Goal: Information Seeking & Learning: Learn about a topic

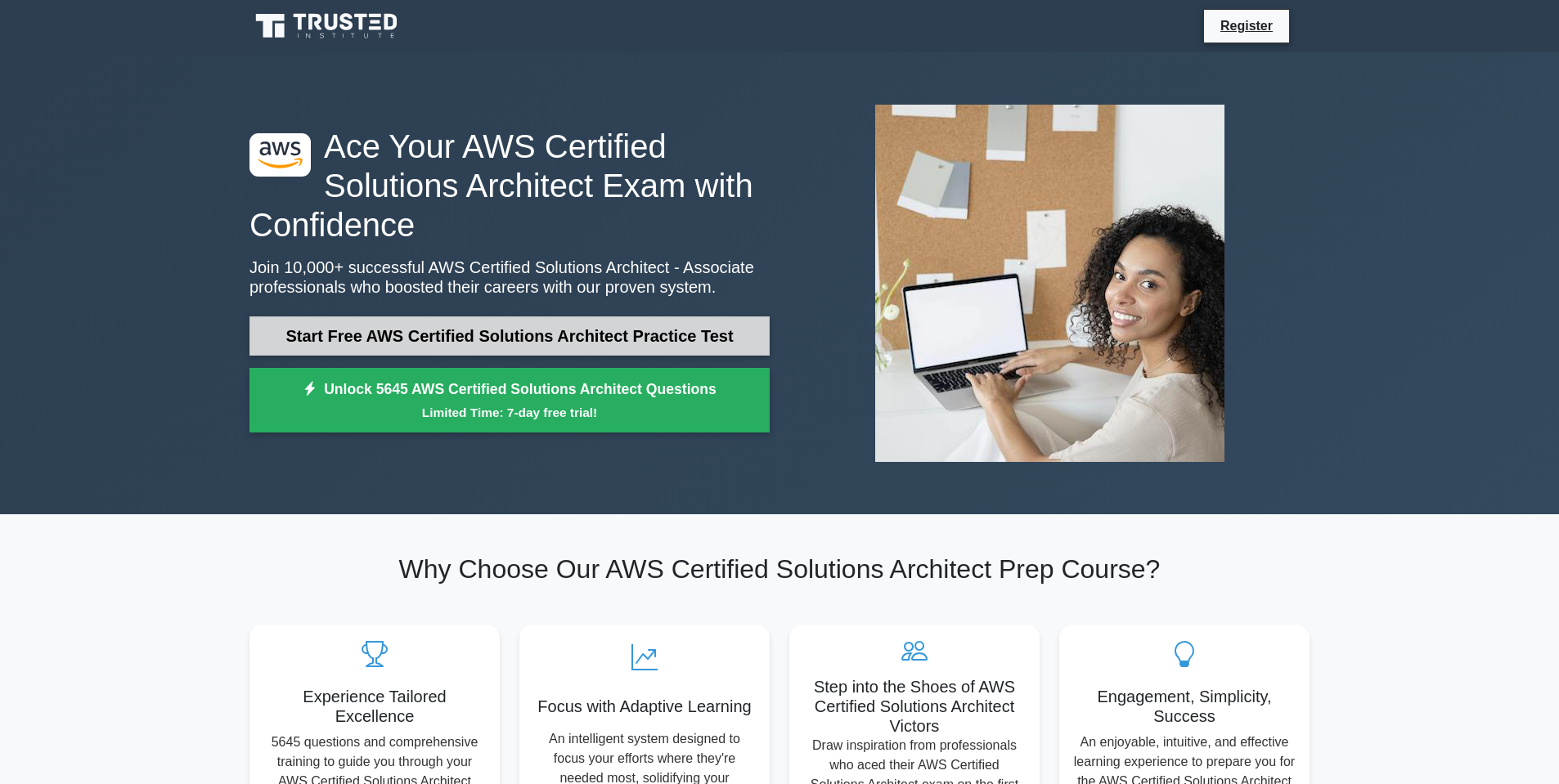
click at [423, 338] on link "Start Free AWS Certified Solutions Architect Practice Test" at bounding box center [509, 336] width 520 height 40
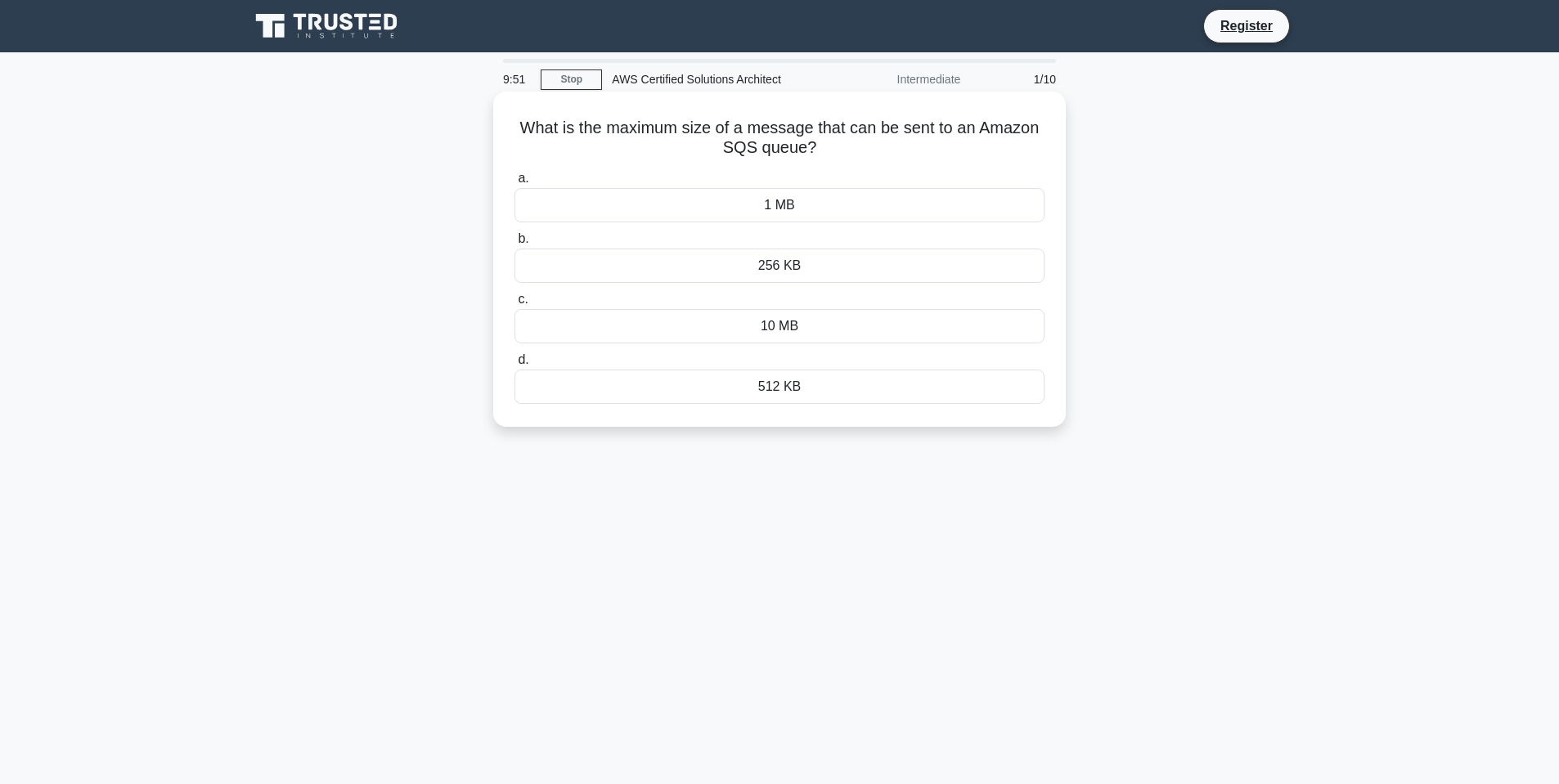
click at [845, 268] on div "256 KB" at bounding box center [779, 266] width 530 height 34
click at [514, 244] on input "b. 256 KB" at bounding box center [514, 239] width 0 height 10
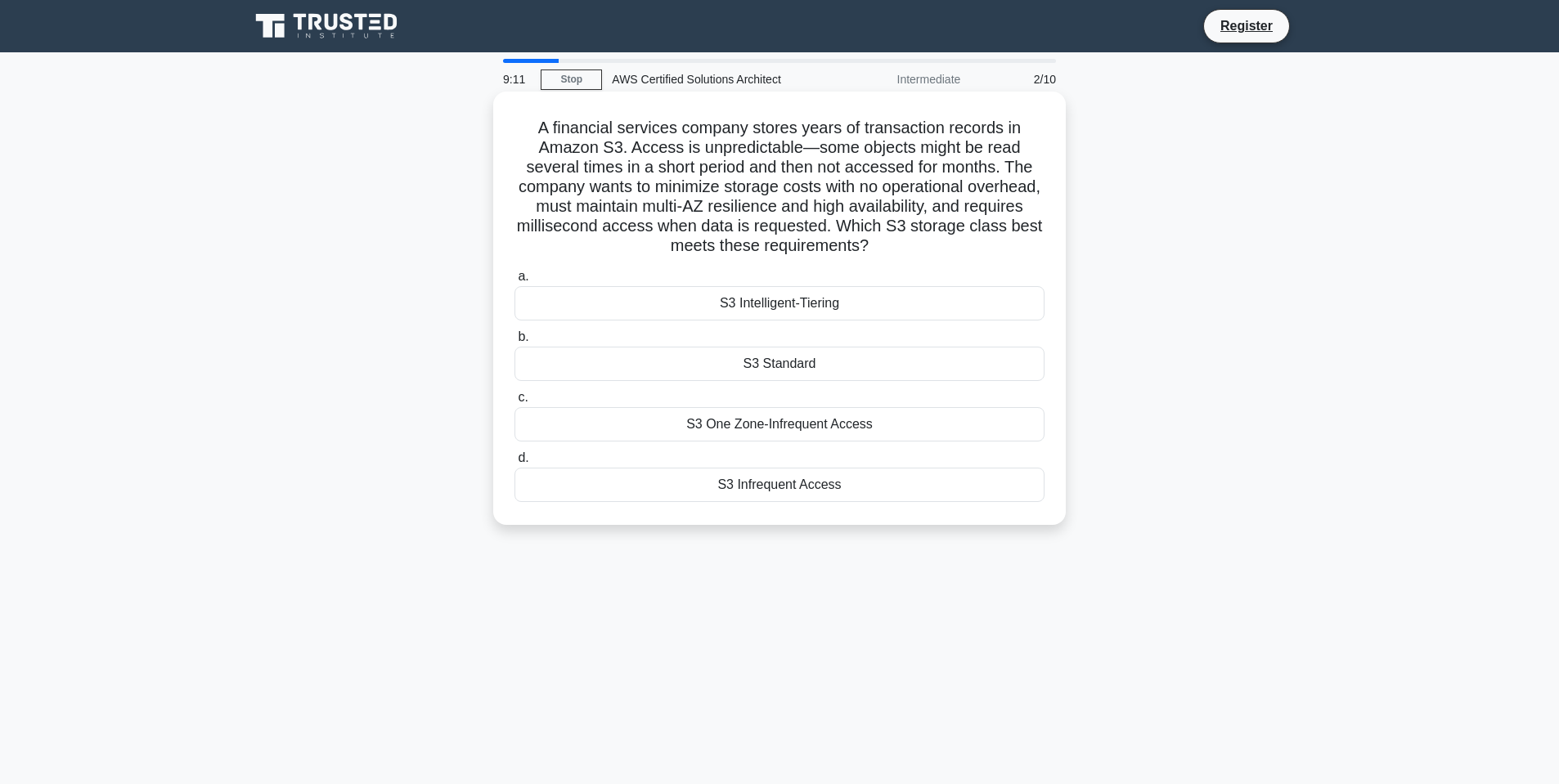
click at [783, 492] on div "S3 Infrequent Access" at bounding box center [779, 485] width 530 height 34
click at [514, 464] on input "d. S3 Infrequent Access" at bounding box center [514, 458] width 0 height 10
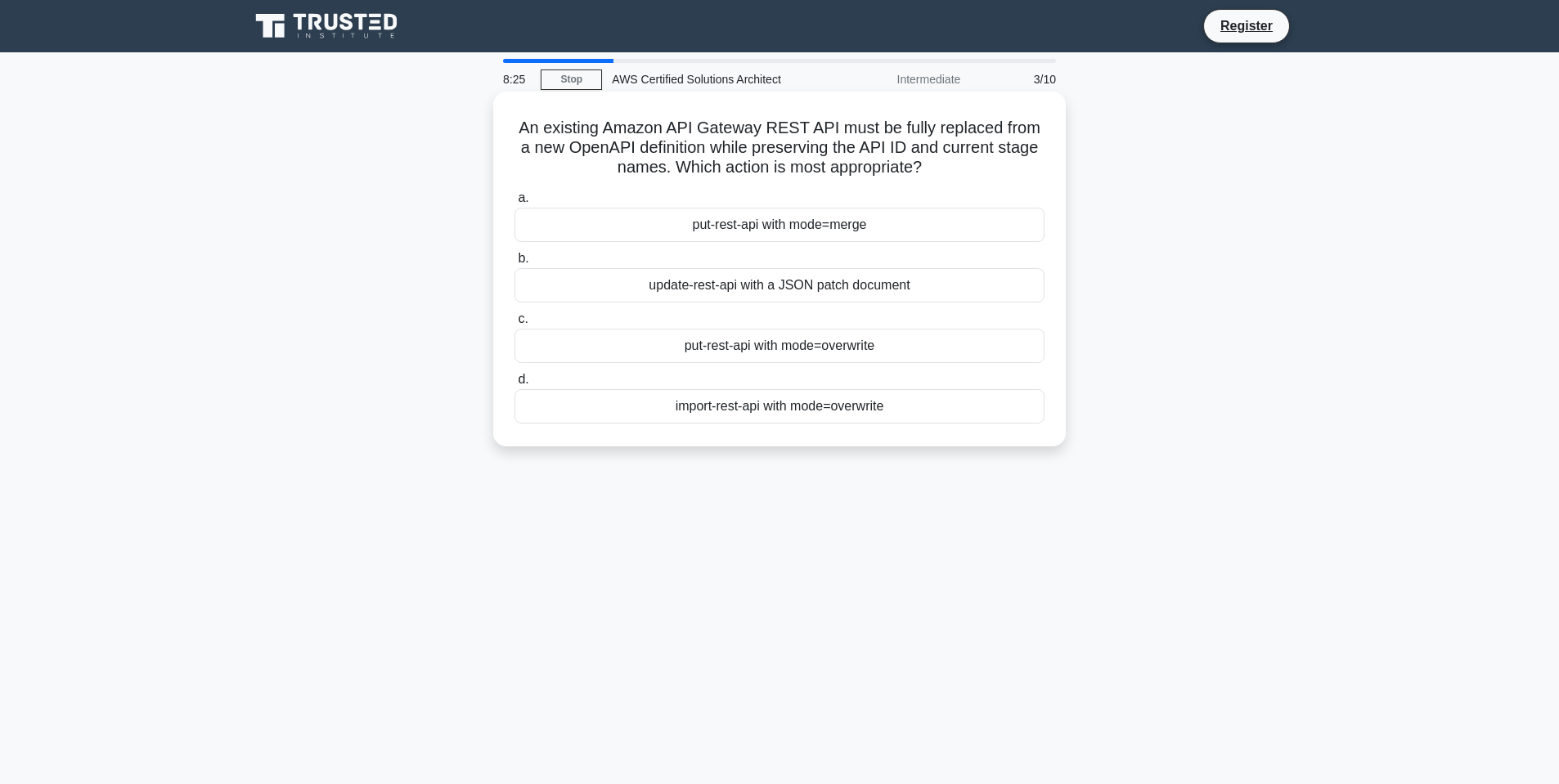
click at [828, 349] on div "put-rest-api with mode=overwrite" at bounding box center [779, 346] width 530 height 34
click at [514, 324] on input "c. put-rest-api with mode=overwrite" at bounding box center [514, 319] width 0 height 10
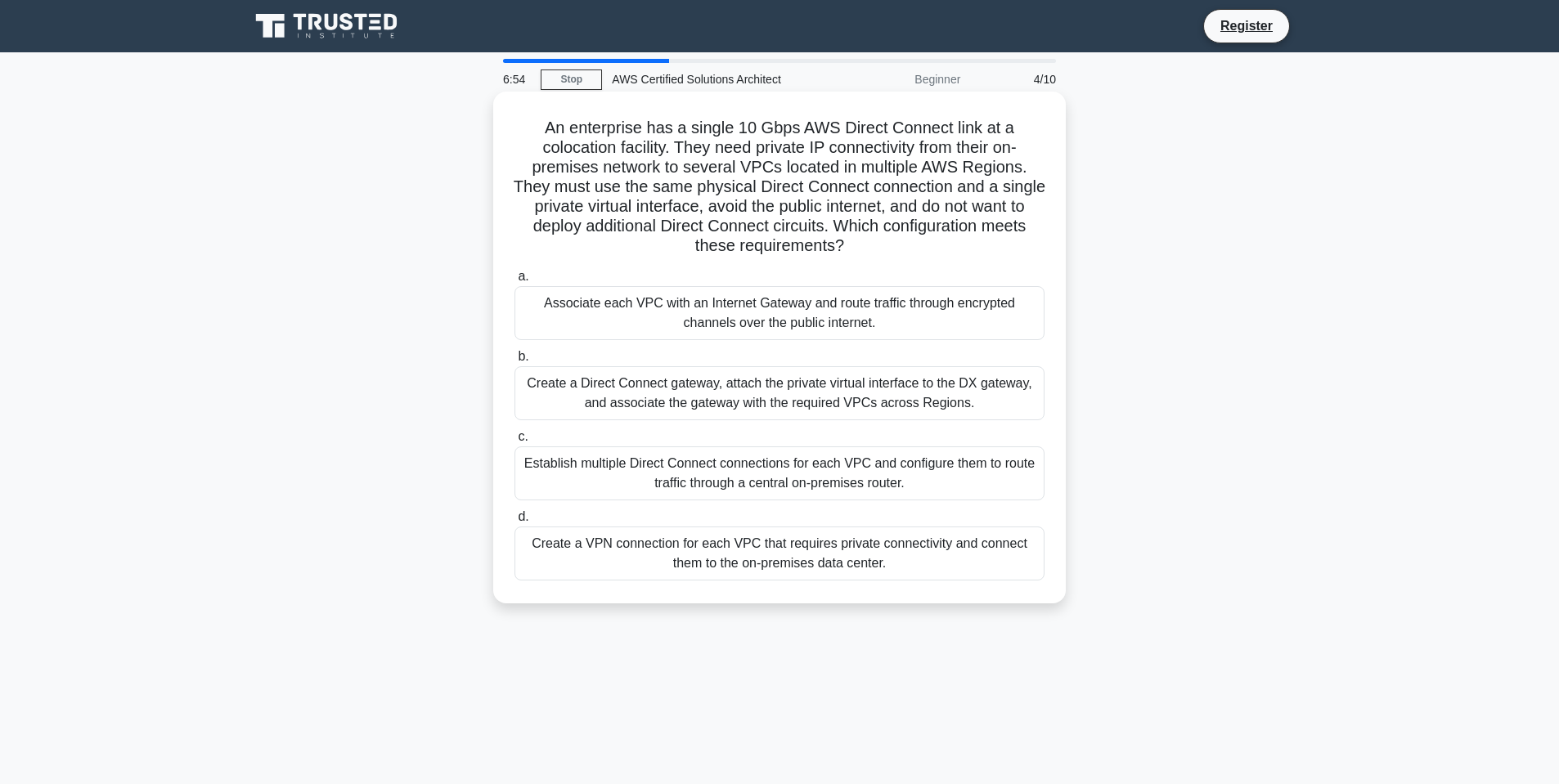
click at [893, 405] on div "Create a Direct Connect gateway, attach the private virtual interface to the DX…" at bounding box center [779, 393] width 530 height 54
click at [514, 362] on input "b. Create a Direct Connect gateway, attach the private virtual interface to the…" at bounding box center [514, 357] width 0 height 10
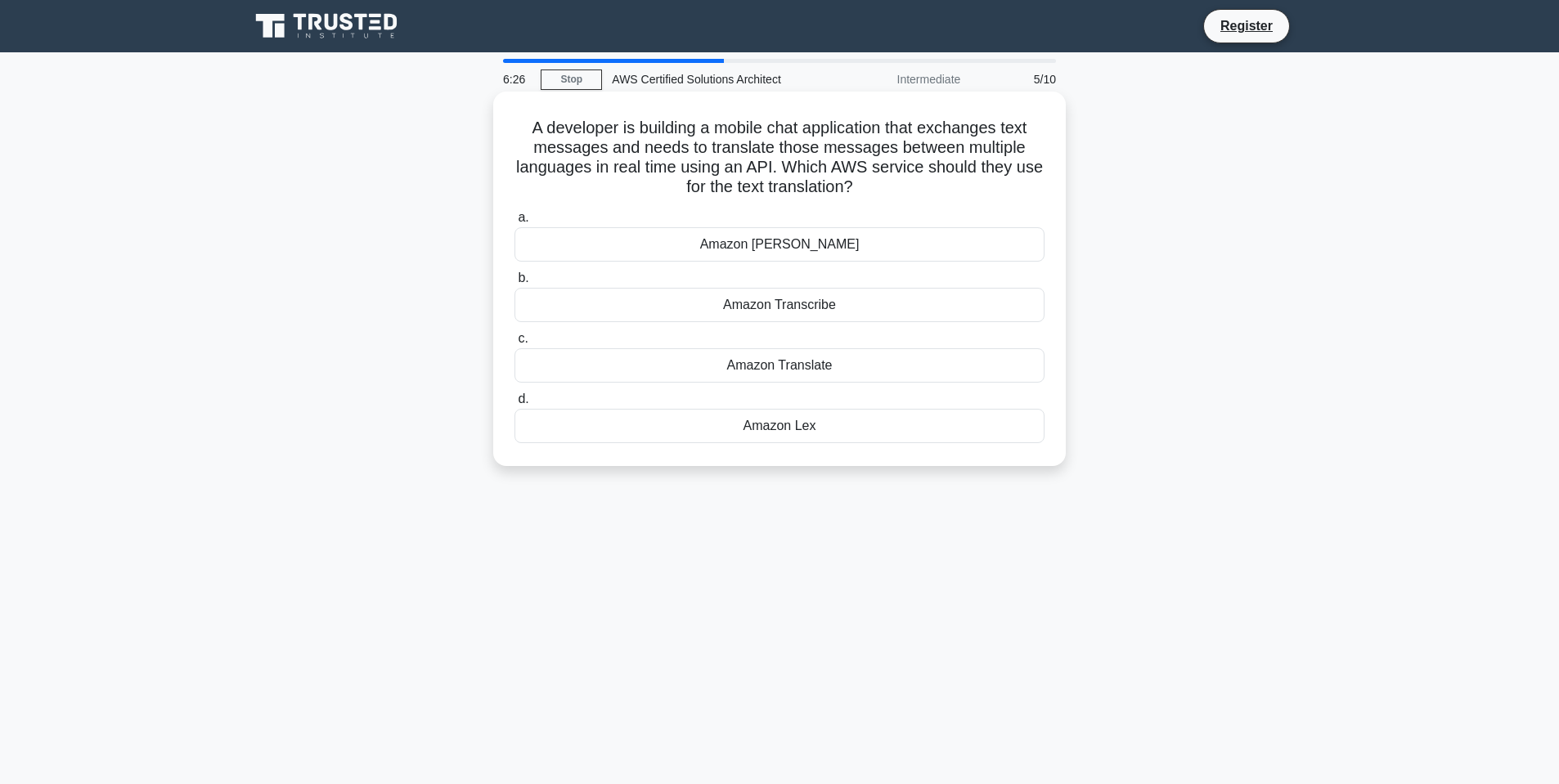
click at [823, 375] on div "Amazon Translate" at bounding box center [779, 366] width 530 height 34
click at [514, 344] on input "c. Amazon Translate" at bounding box center [514, 339] width 0 height 10
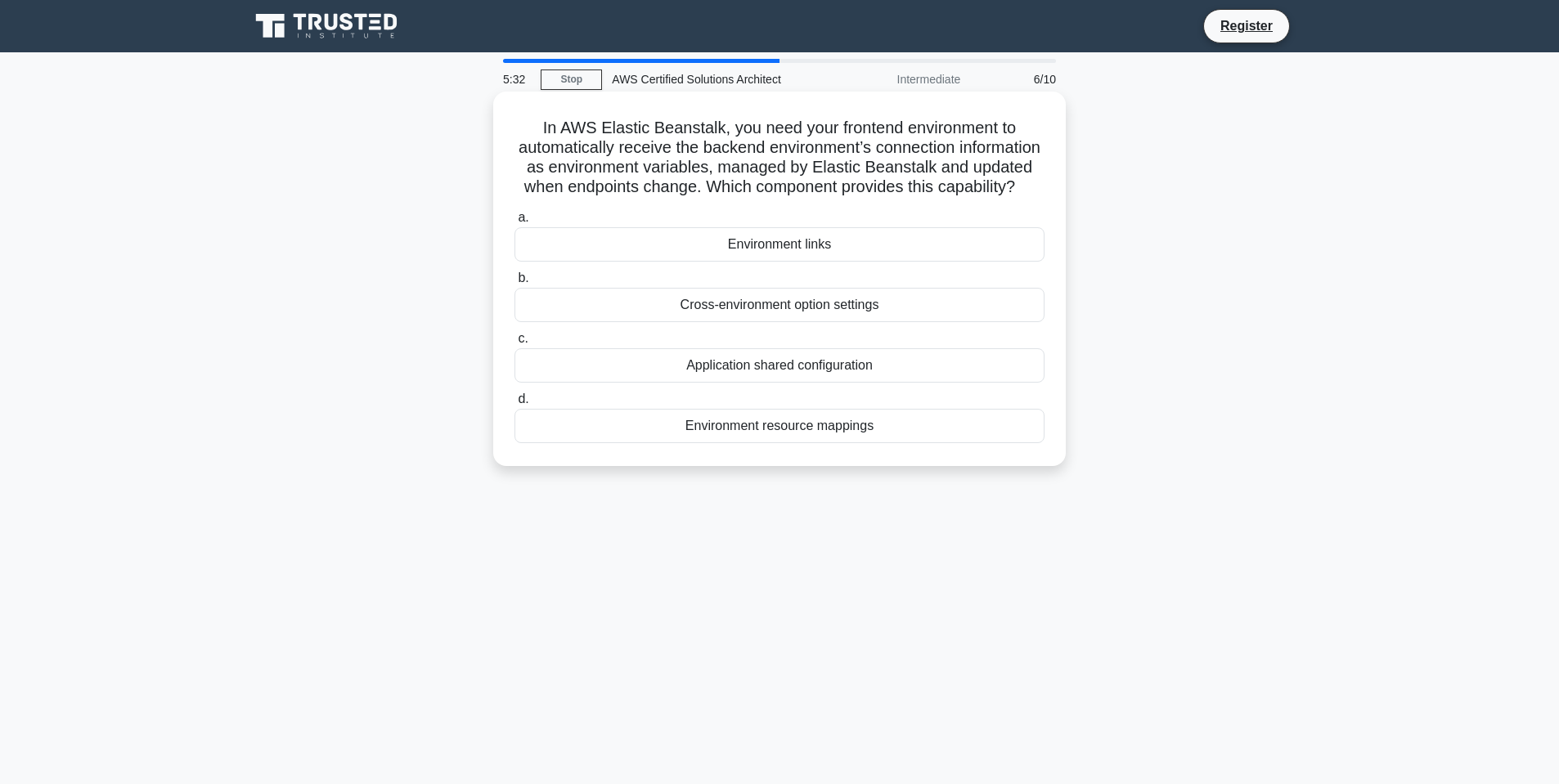
click at [770, 423] on div "Environment resource mappings" at bounding box center [779, 426] width 530 height 34
click at [514, 405] on input "d. Environment resource mappings" at bounding box center [514, 399] width 0 height 10
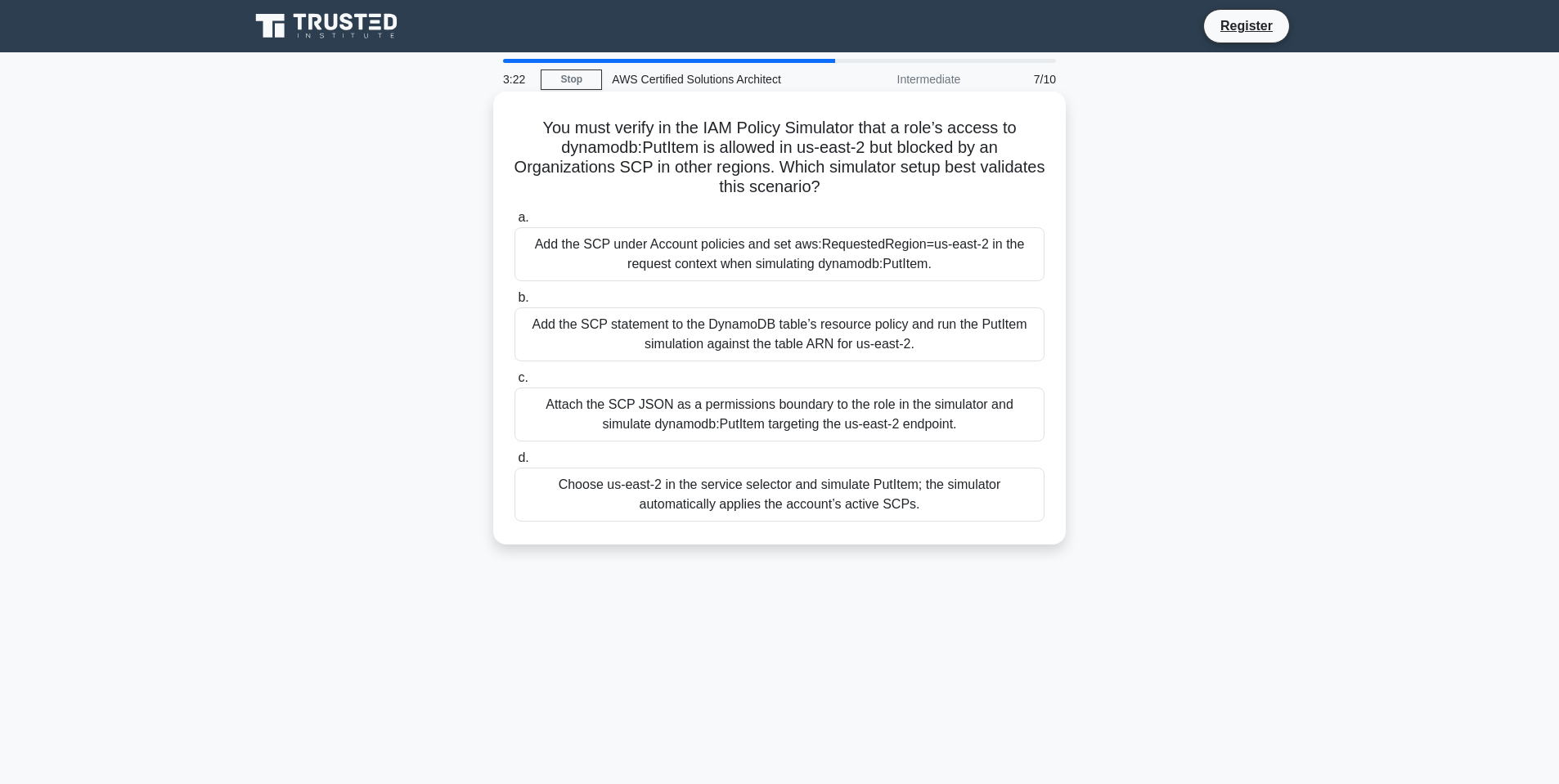
click at [706, 329] on div "Add the SCP statement to the DynamoDB table’s resource policy and run the PutIt…" at bounding box center [779, 334] width 530 height 54
click at [514, 304] on input "b. Add the SCP statement to the DynamoDB table’s resource policy and run the Pu…" at bounding box center [514, 298] width 0 height 10
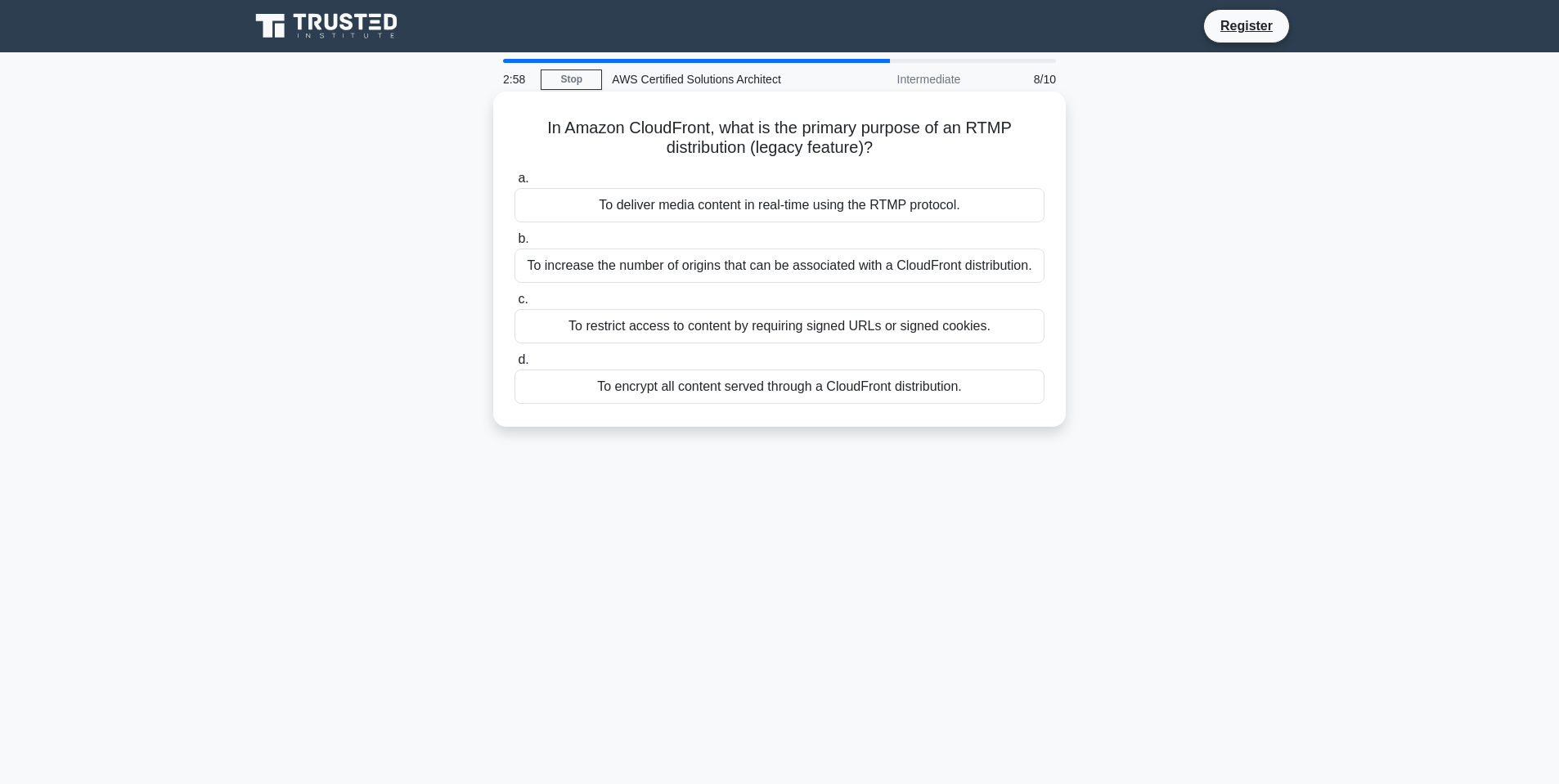
click at [862, 210] on div "To deliver media content in real-time using the RTMP protocol." at bounding box center [779, 205] width 530 height 34
click at [514, 184] on input "a. To deliver media content in real-time using the RTMP protocol." at bounding box center [514, 179] width 0 height 10
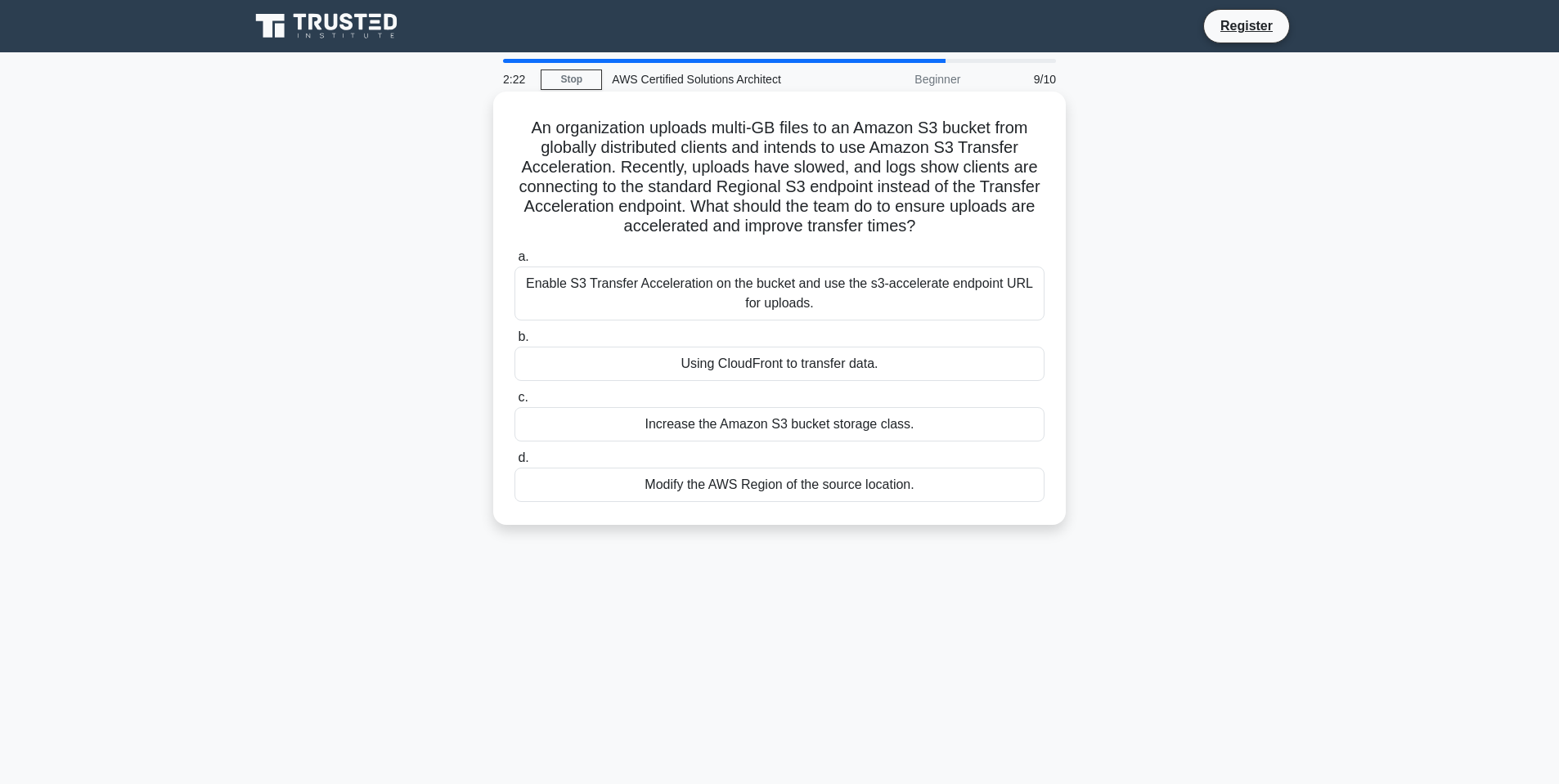
click at [848, 301] on div "Enable S3 Transfer Acceleration on the bucket and use the s3-accelerate endpoin…" at bounding box center [779, 293] width 530 height 54
click at [514, 262] on input "a. Enable S3 Transfer Acceleration on the bucket and use the s3-accelerate endp…" at bounding box center [514, 257] width 0 height 10
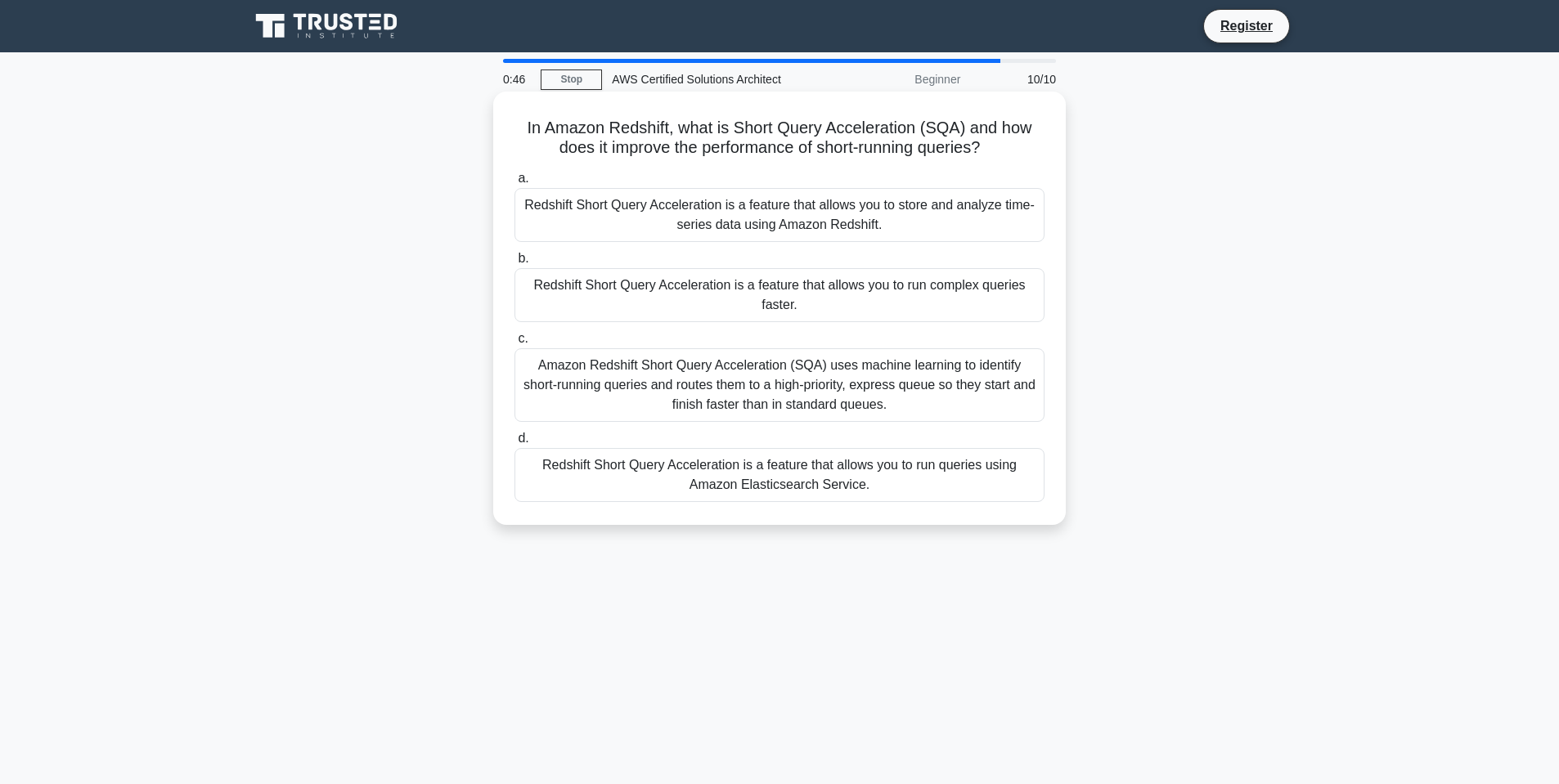
click at [638, 377] on div "Amazon Redshift Short Query Acceleration (SQA) uses machine learning to identif…" at bounding box center [779, 385] width 530 height 73
click at [514, 344] on input "c. Amazon Redshift Short Query Acceleration (SQA) uses machine learning to iden…" at bounding box center [514, 339] width 0 height 10
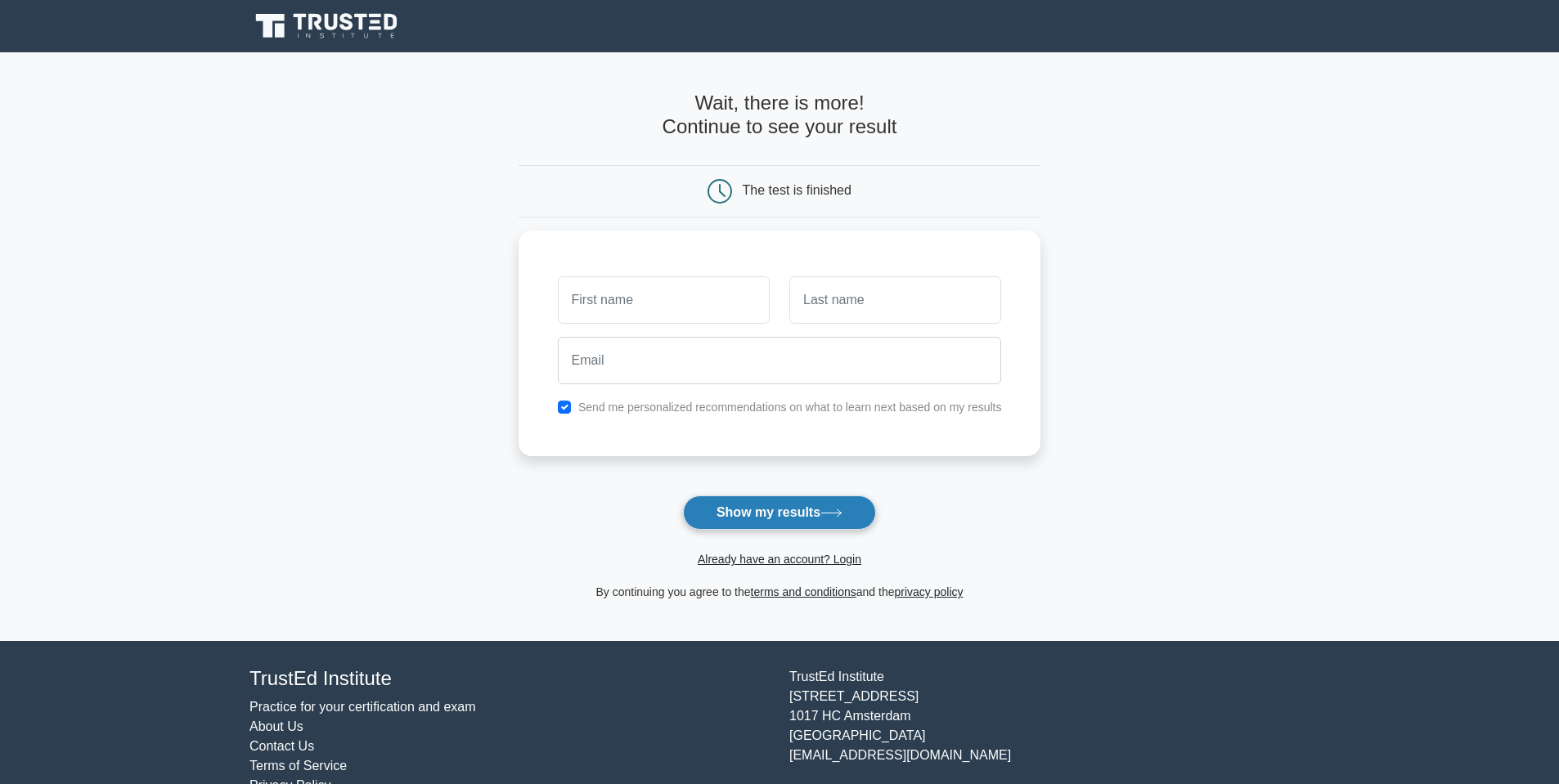
click at [772, 507] on button "Show my results" at bounding box center [780, 512] width 193 height 34
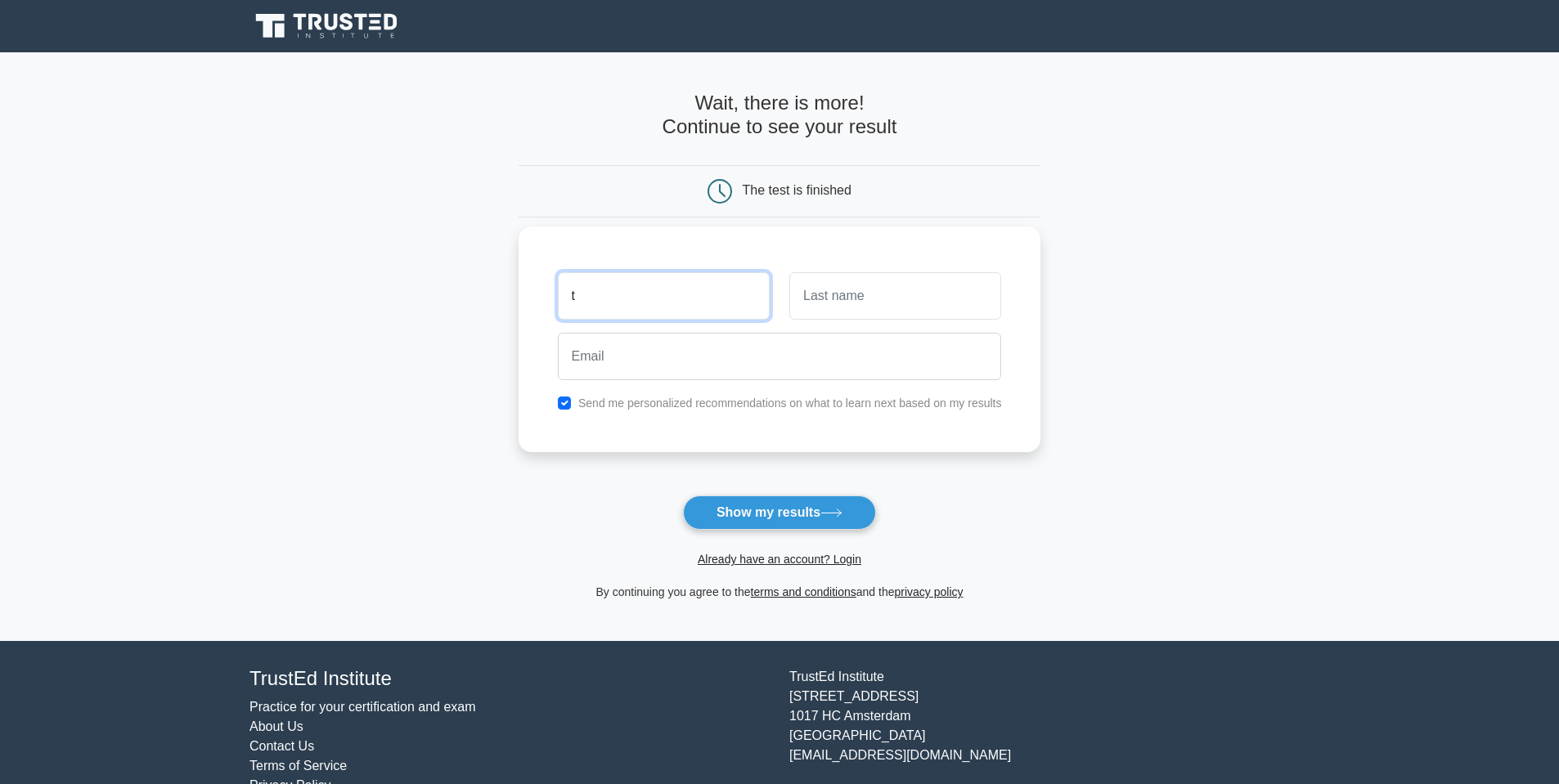
type input "t"
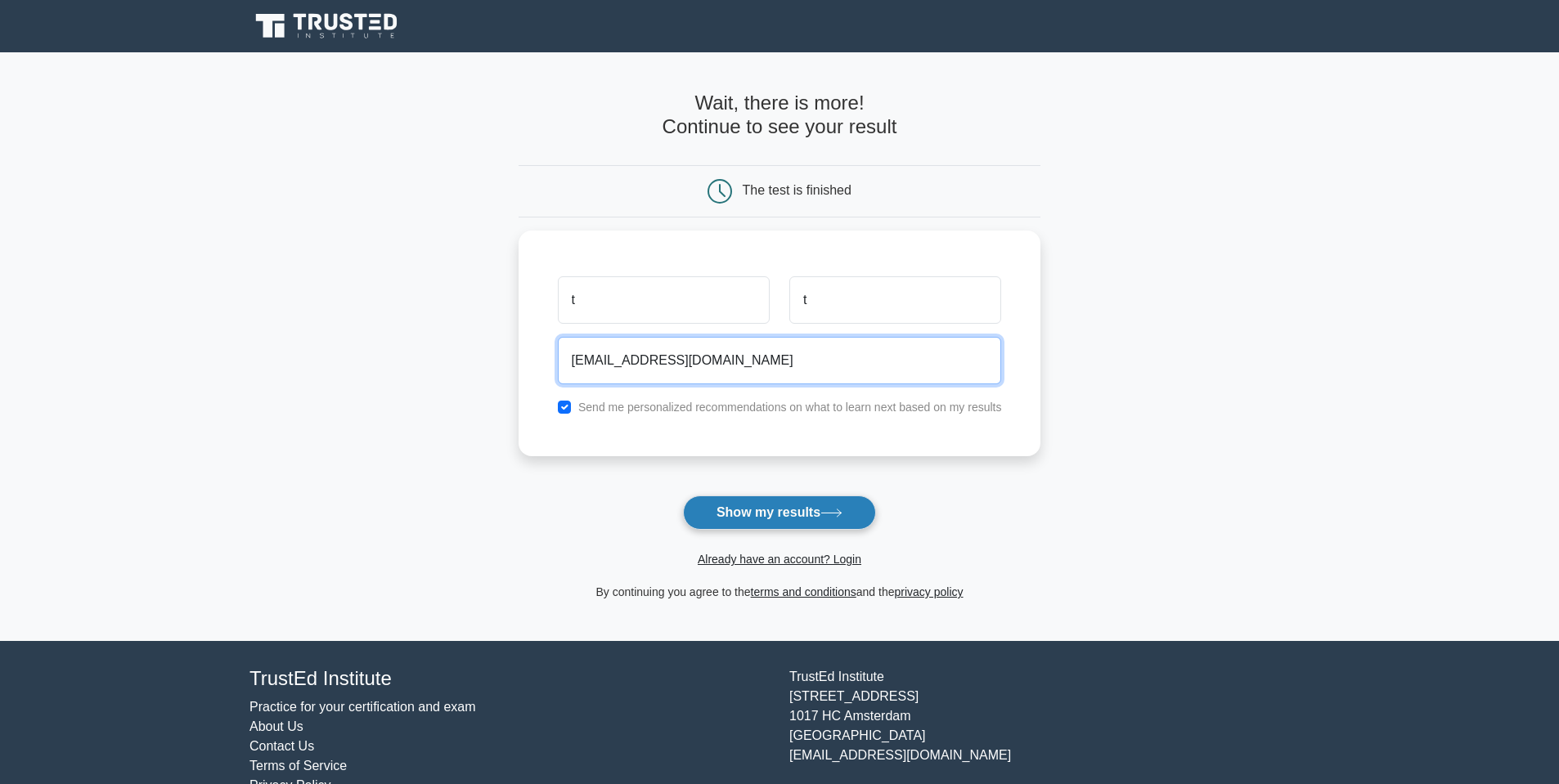
type input "tt@gmail.com"
click at [815, 505] on button "Show my results" at bounding box center [780, 512] width 193 height 34
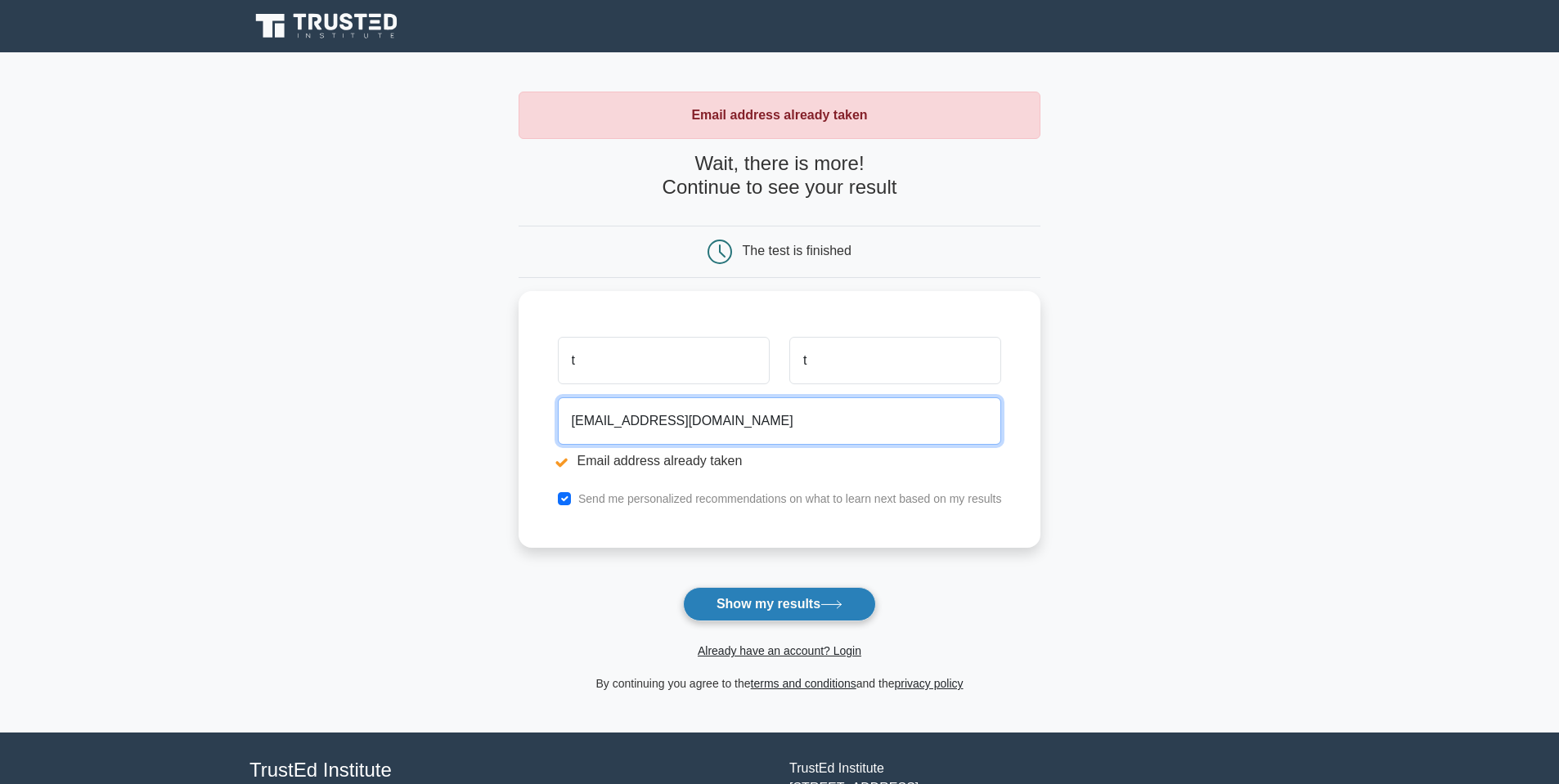
type input "[EMAIL_ADDRESS][DOMAIN_NAME]"
click at [767, 596] on button "Show my results" at bounding box center [780, 605] width 193 height 34
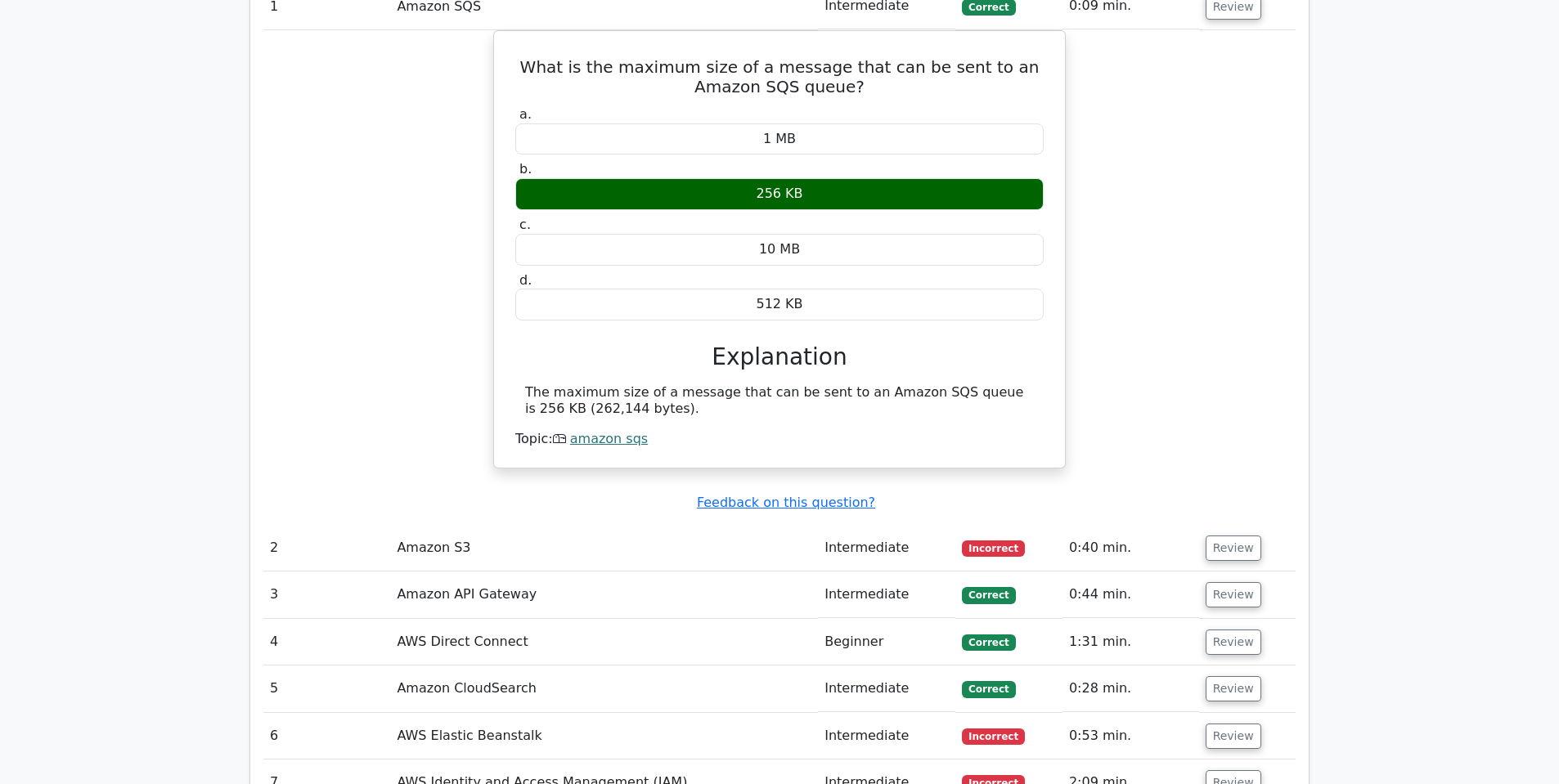
scroll to position [1410, 0]
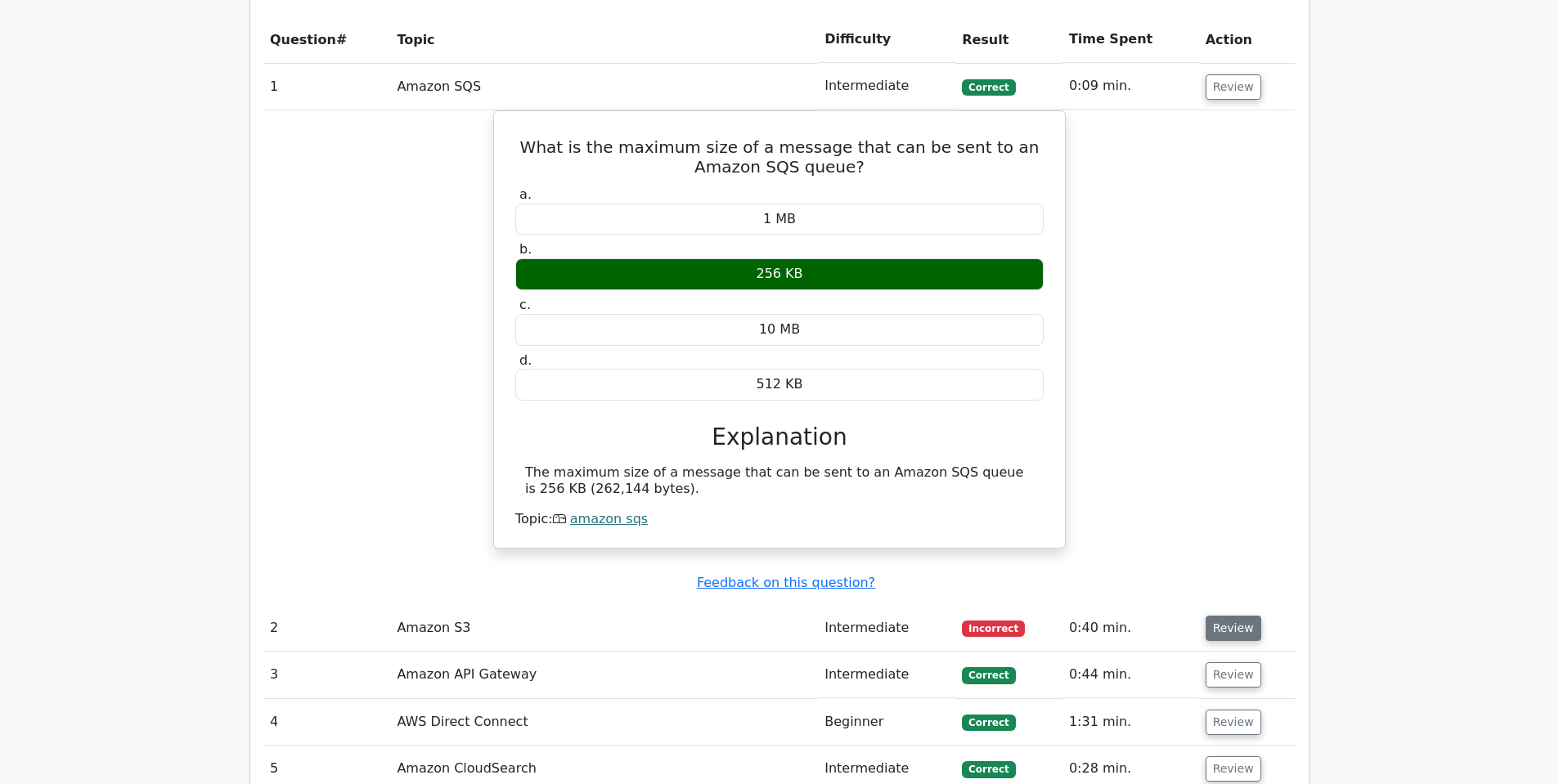
click at [1237, 616] on button "Review" at bounding box center [1233, 628] width 55 height 25
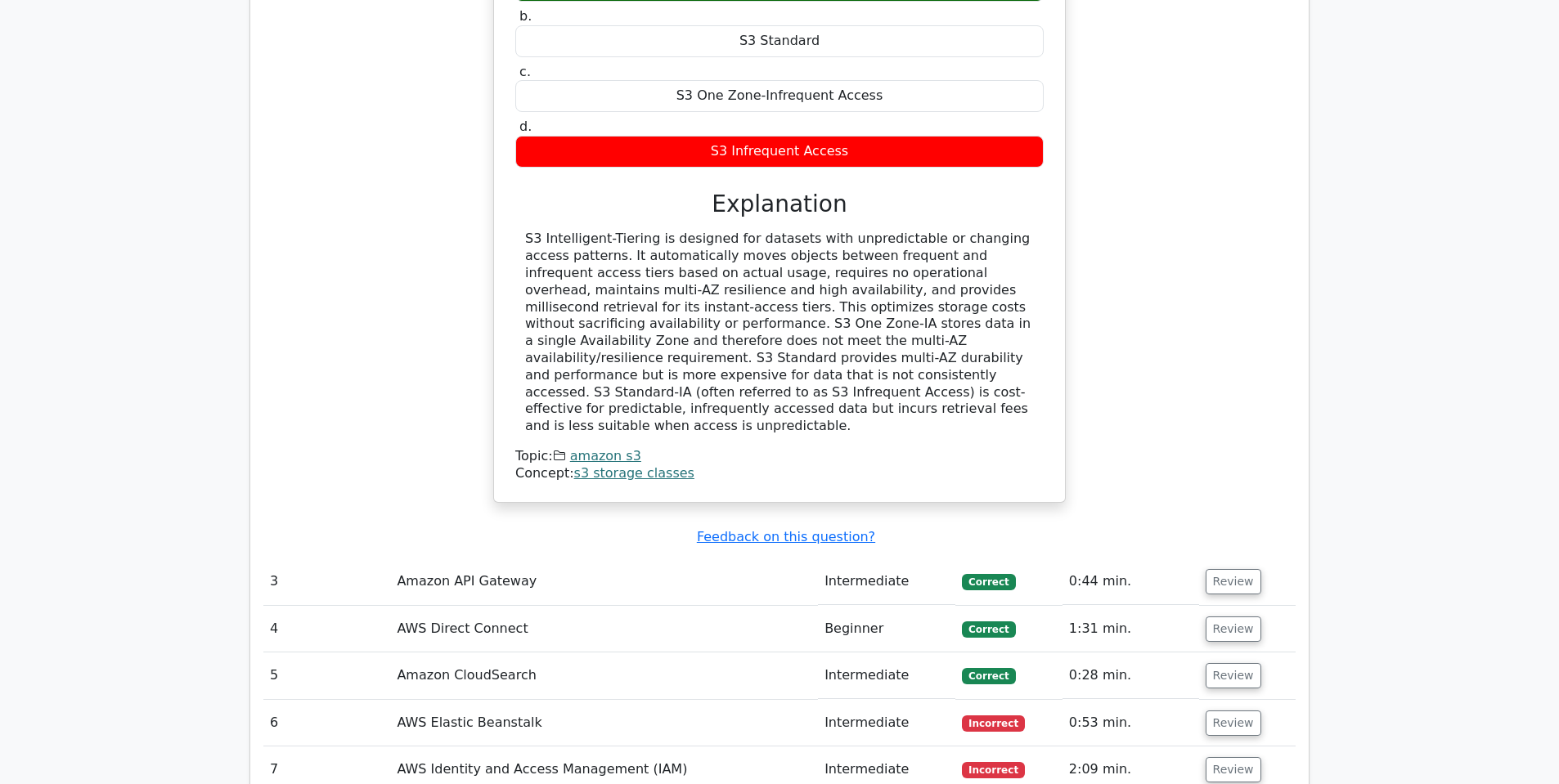
scroll to position [2423, 0]
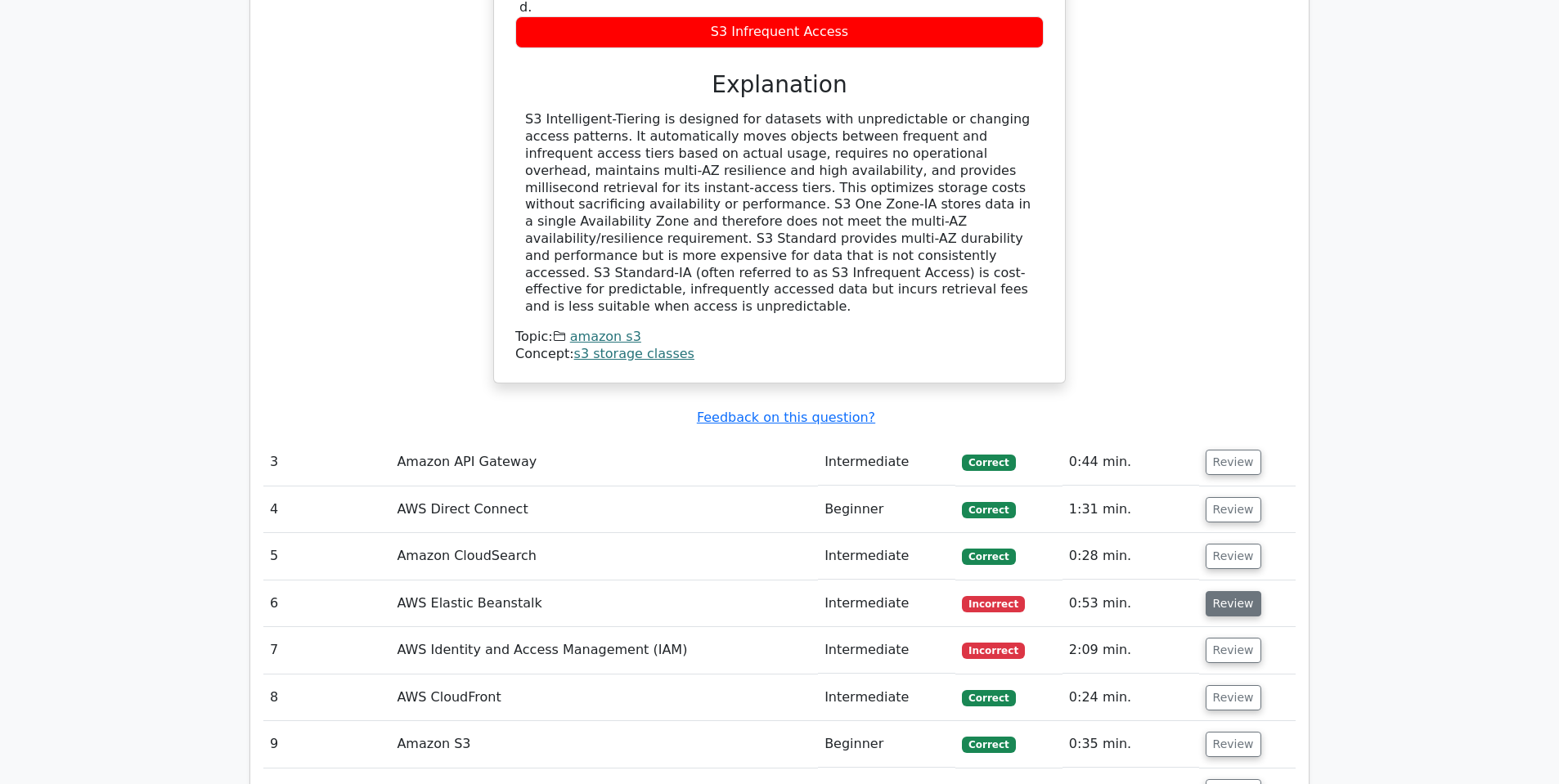
click at [1223, 591] on button "Review" at bounding box center [1233, 603] width 55 height 25
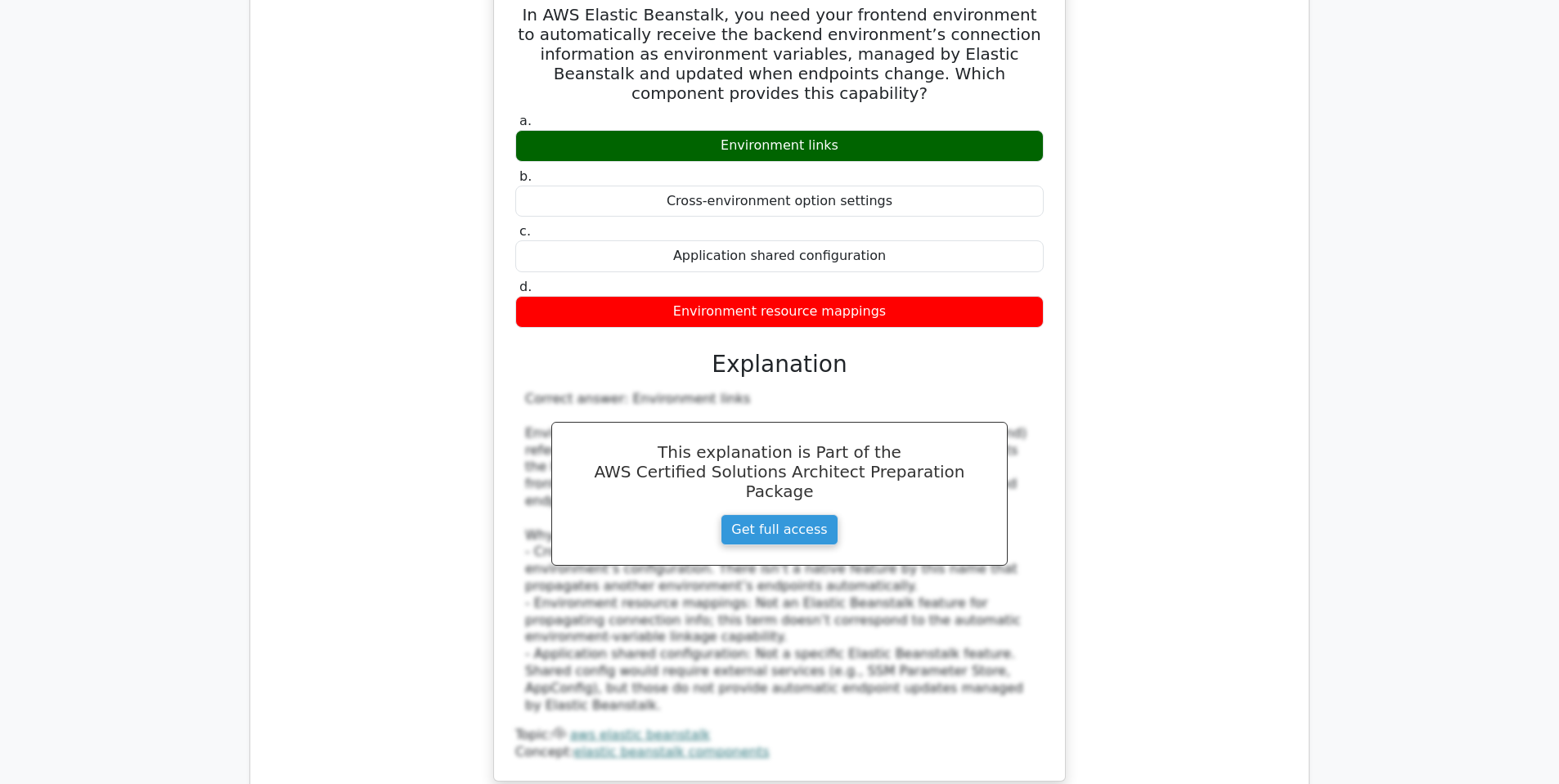
scroll to position [3344, 0]
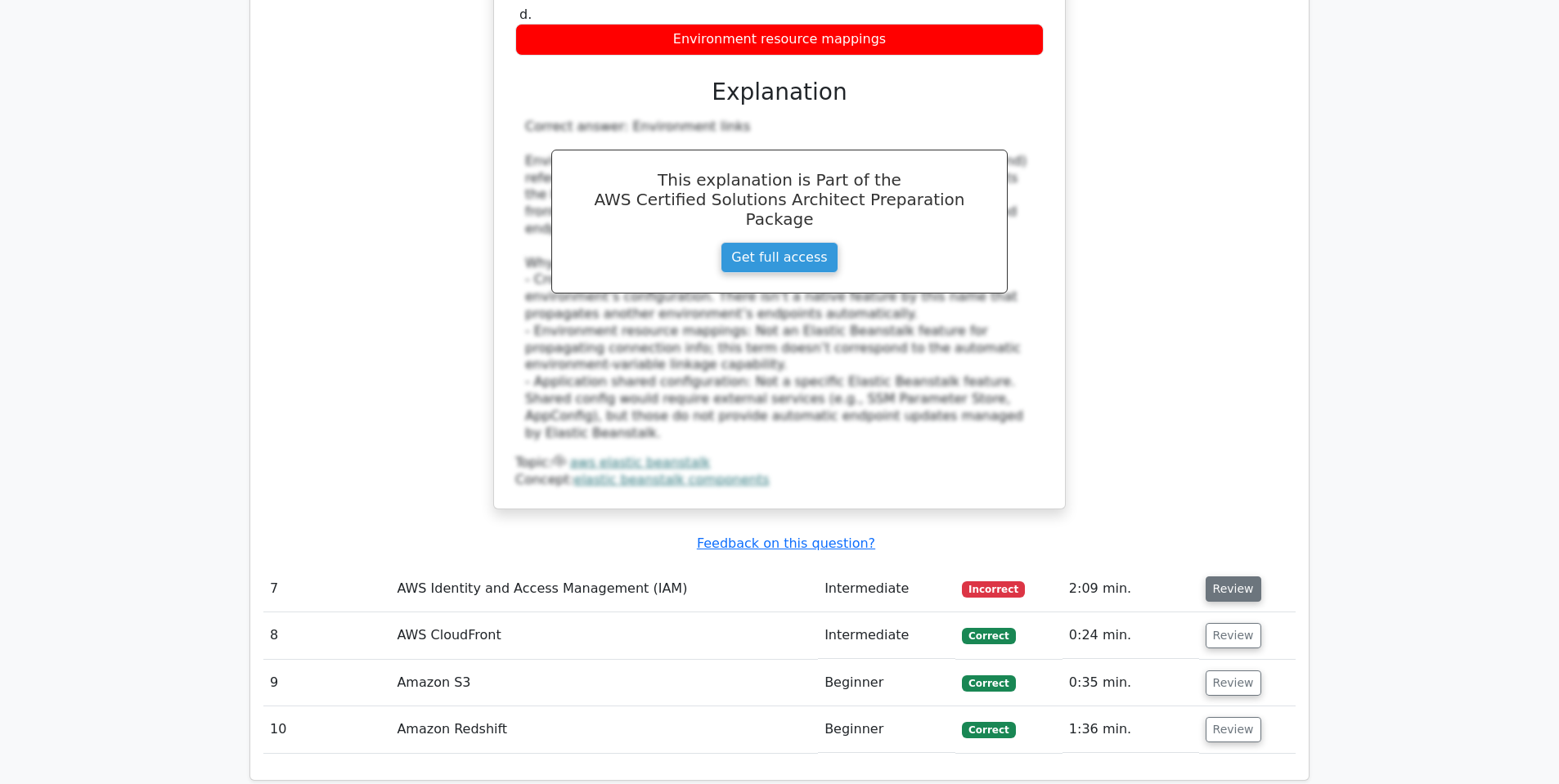
click at [1235, 576] on button "Review" at bounding box center [1233, 588] width 55 height 25
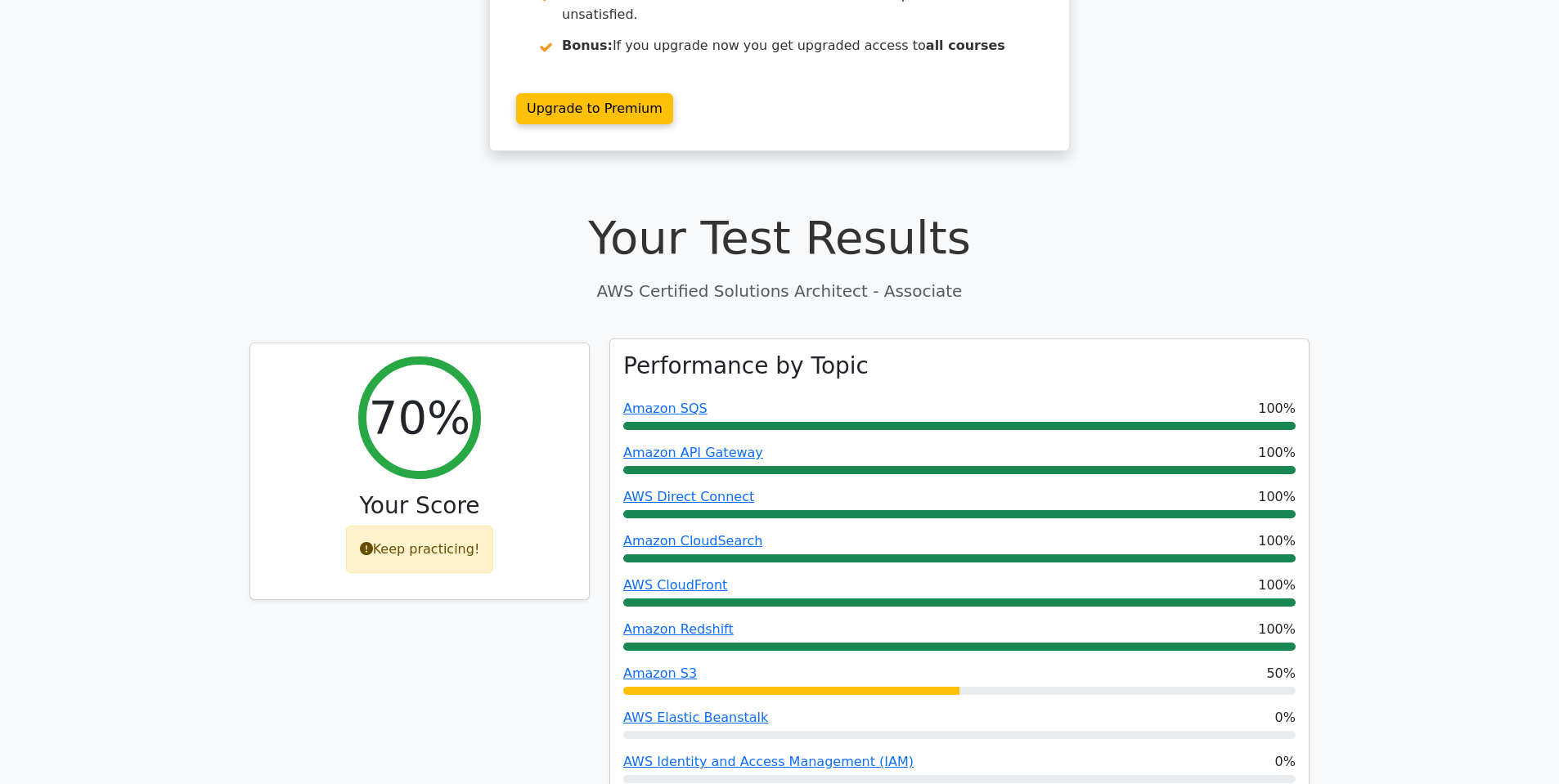
scroll to position [338, 0]
